Goal: Navigation & Orientation: Go to known website

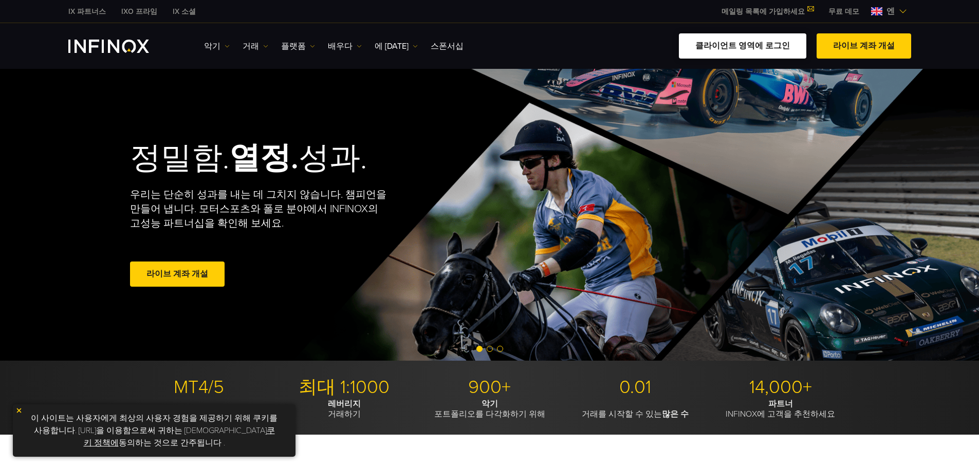
click at [741, 44] on font "클라이언트 영역에 로그인" at bounding box center [742, 46] width 95 height 10
click at [760, 49] on font "클라이언트 영역에 로그인" at bounding box center [742, 46] width 95 height 10
click at [729, 55] on link "클라이언트 영역에 로그인" at bounding box center [742, 45] width 127 height 25
click at [745, 56] on link "클라이언트 영역에 로그인" at bounding box center [742, 45] width 127 height 25
click at [734, 45] on font "클라이언트 영역에 로그인" at bounding box center [742, 46] width 95 height 10
